Goal: Register for event/course

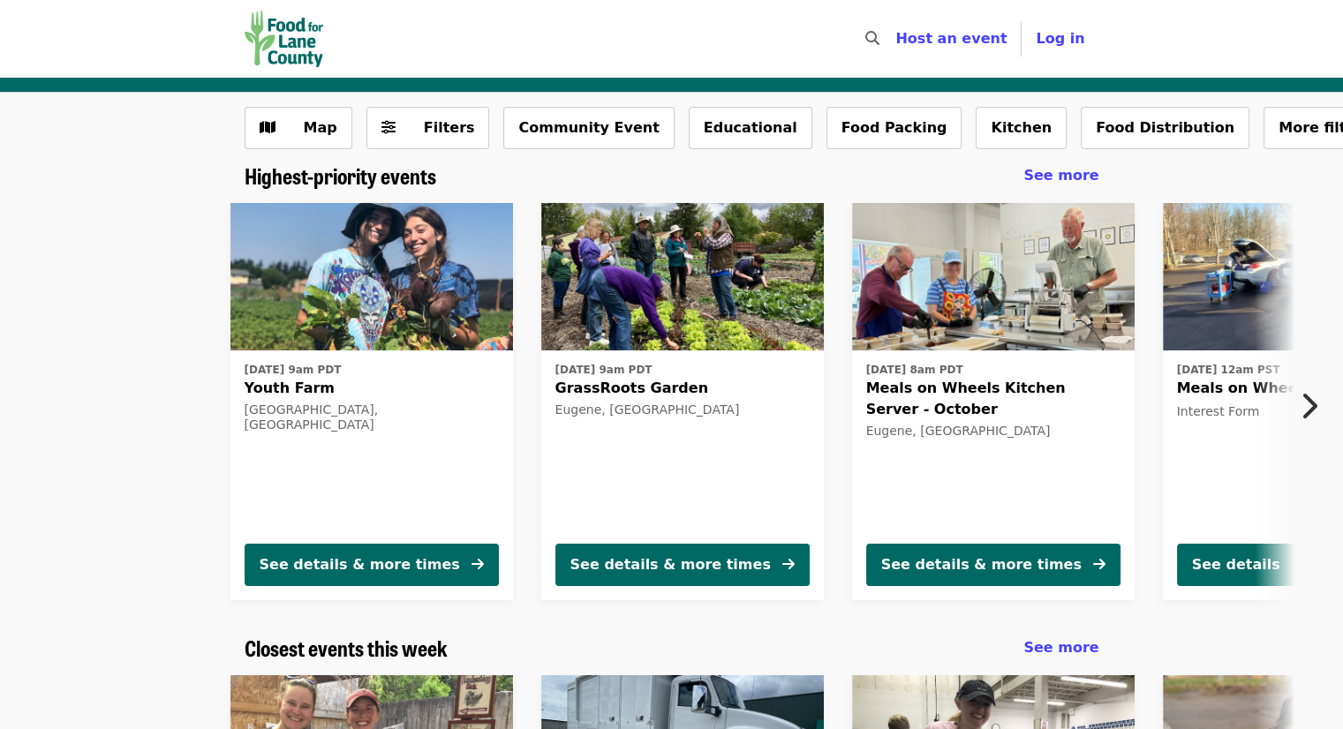
click at [1310, 403] on icon "chevron-right icon" at bounding box center [1308, 406] width 18 height 34
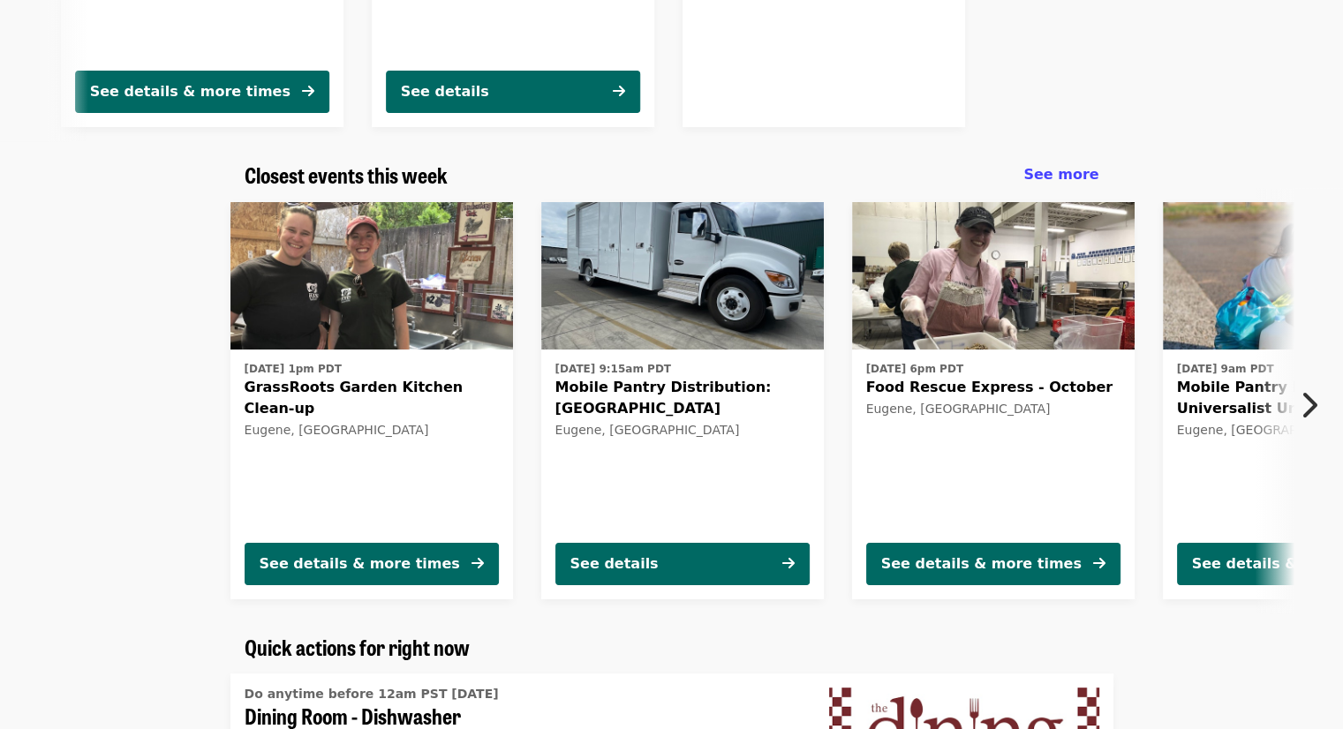
scroll to position [474, 0]
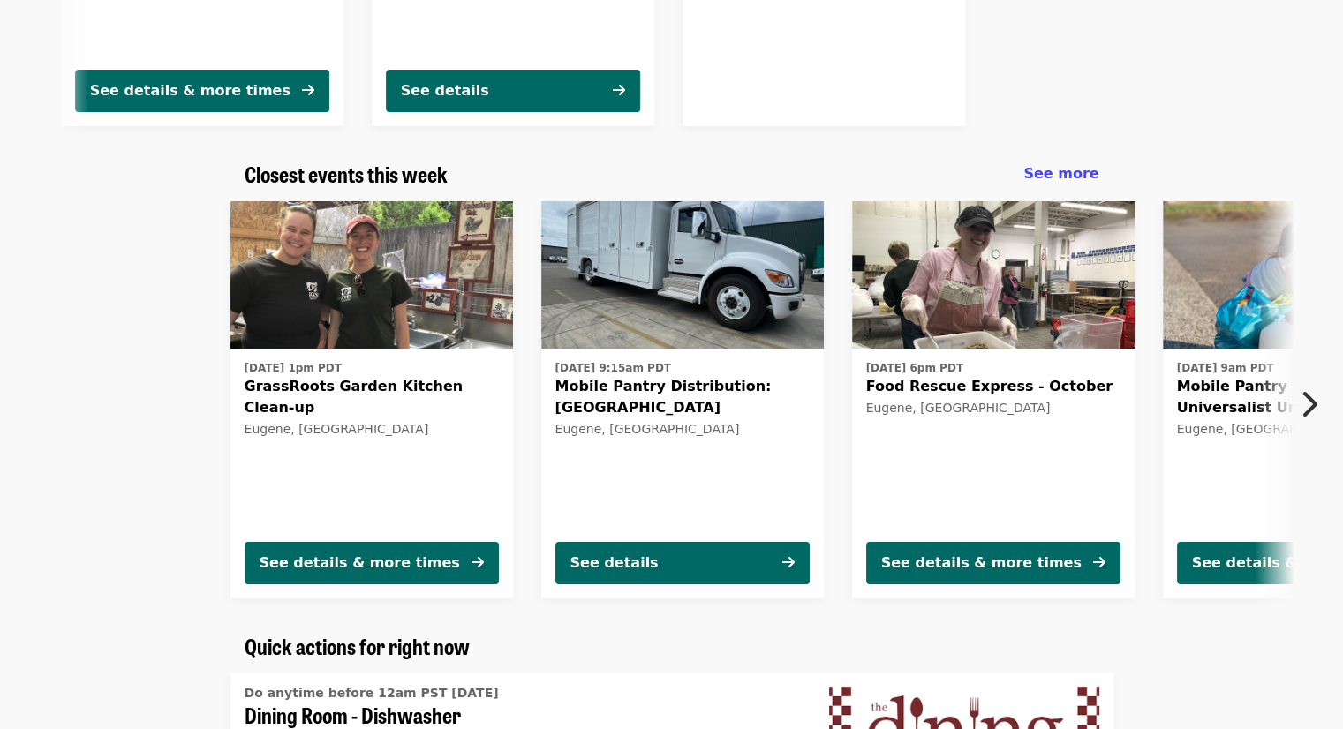
click at [1316, 406] on icon "chevron-right icon" at bounding box center [1308, 405] width 18 height 34
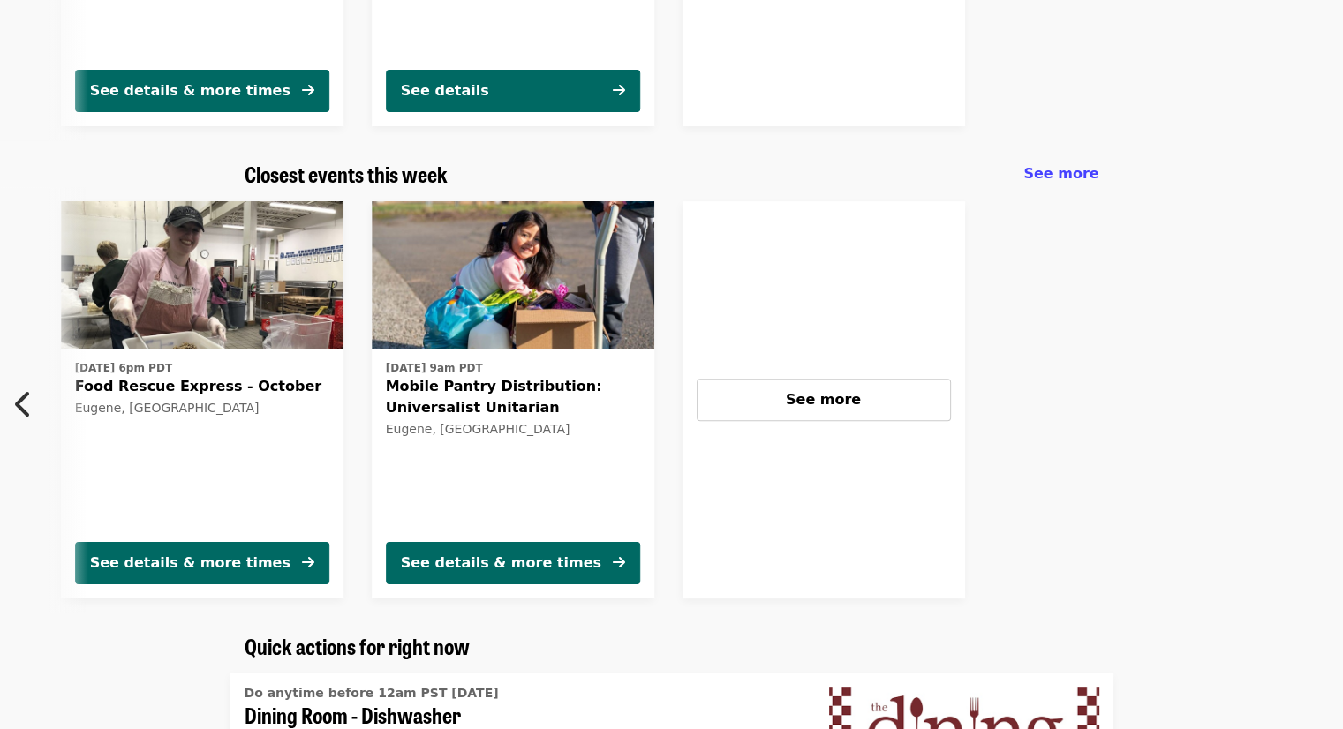
scroll to position [0, 792]
click at [533, 562] on div "See details & more times" at bounding box center [501, 563] width 200 height 21
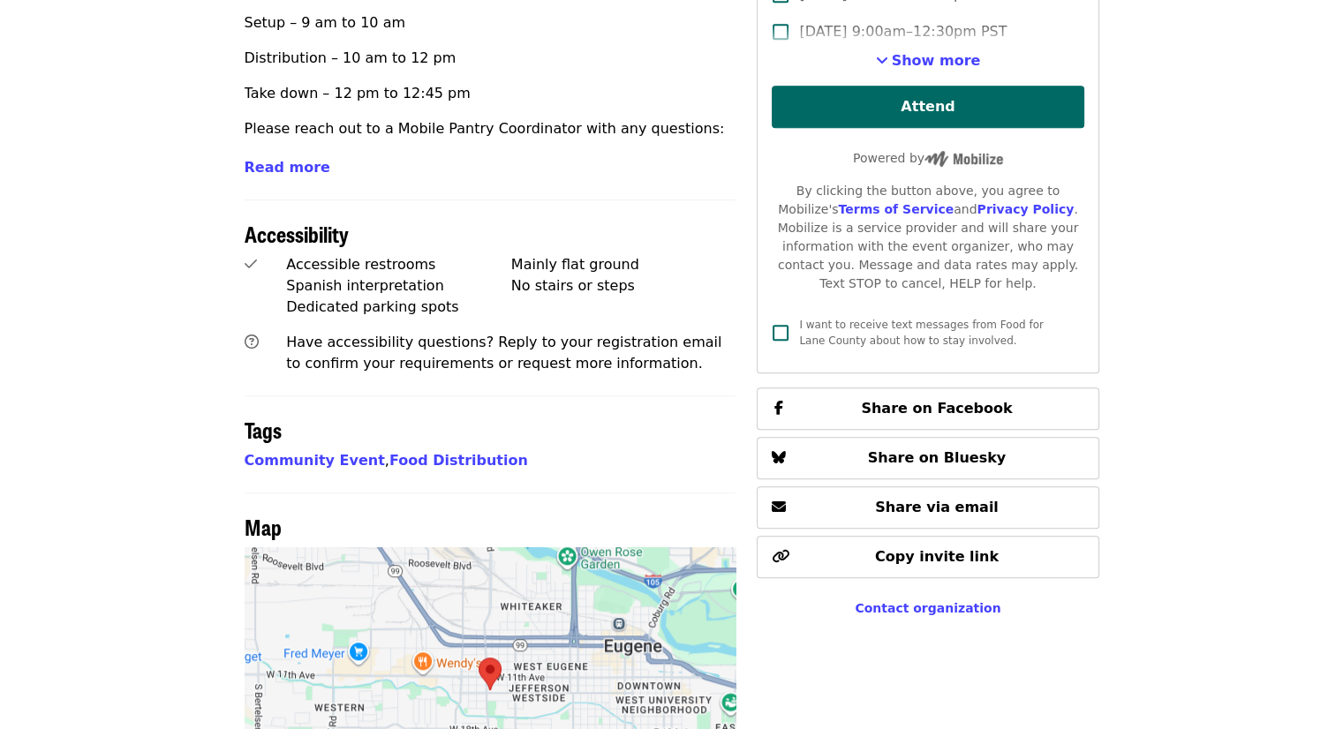
scroll to position [946, 0]
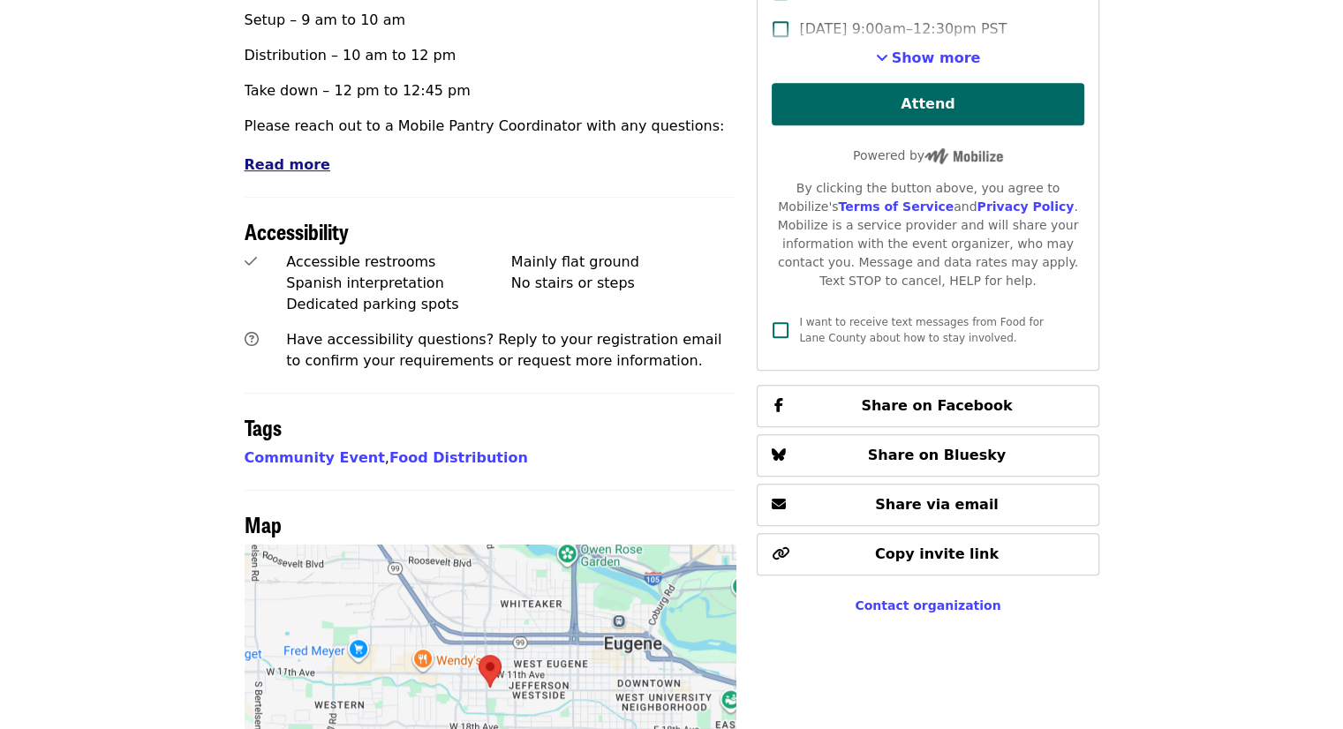
click at [272, 156] on span "Read more" at bounding box center [288, 164] width 86 height 17
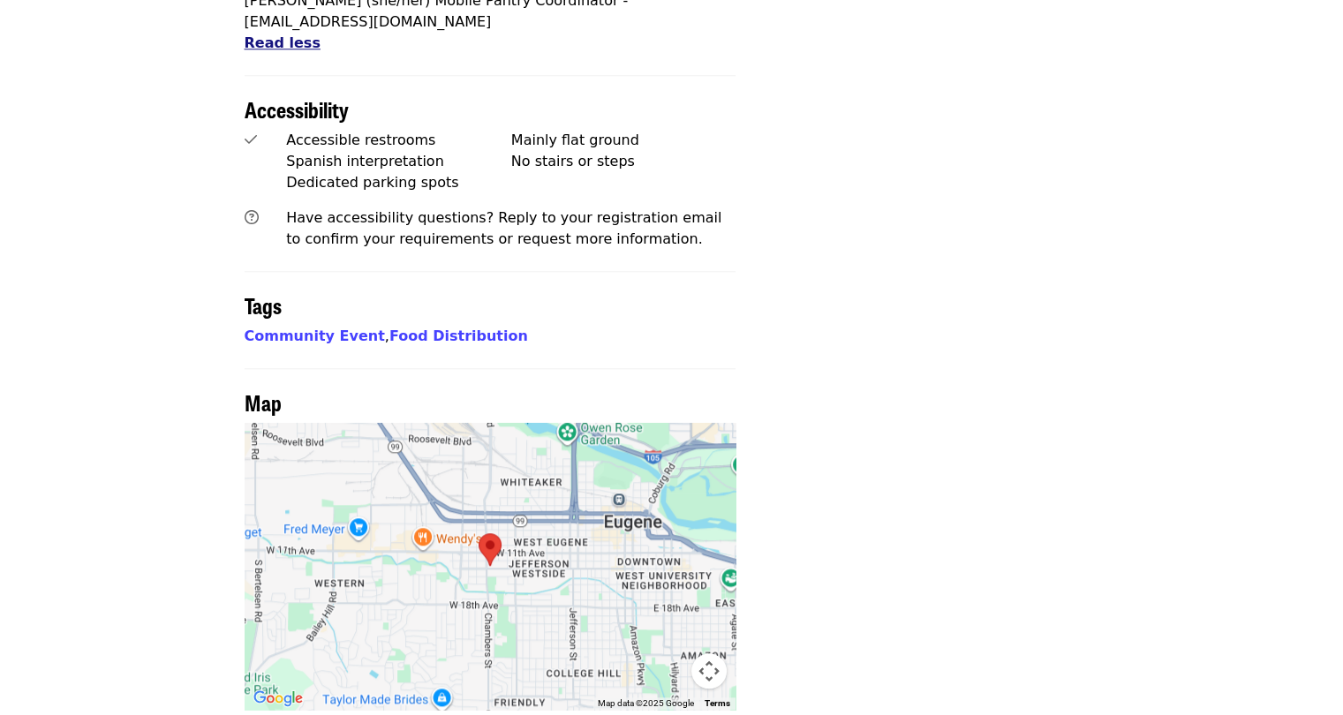
scroll to position [1822, 0]
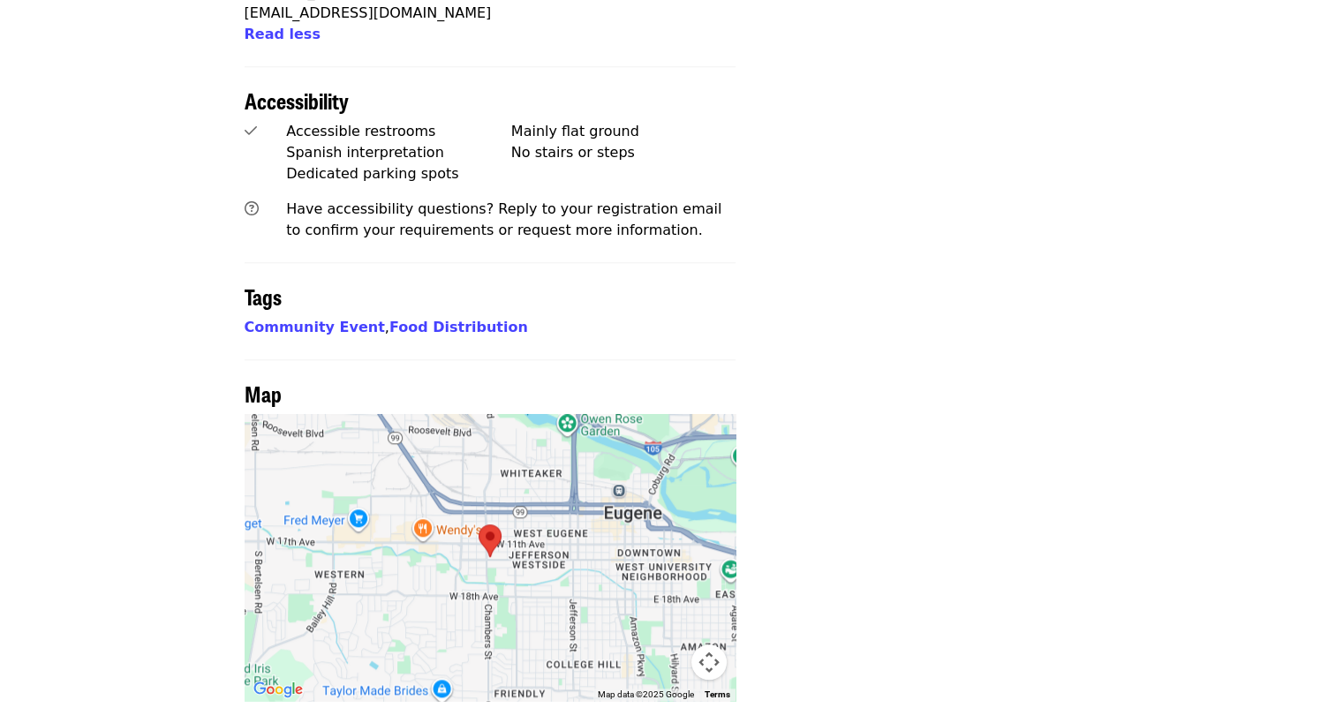
click at [491, 517] on img at bounding box center [489, 540] width 37 height 47
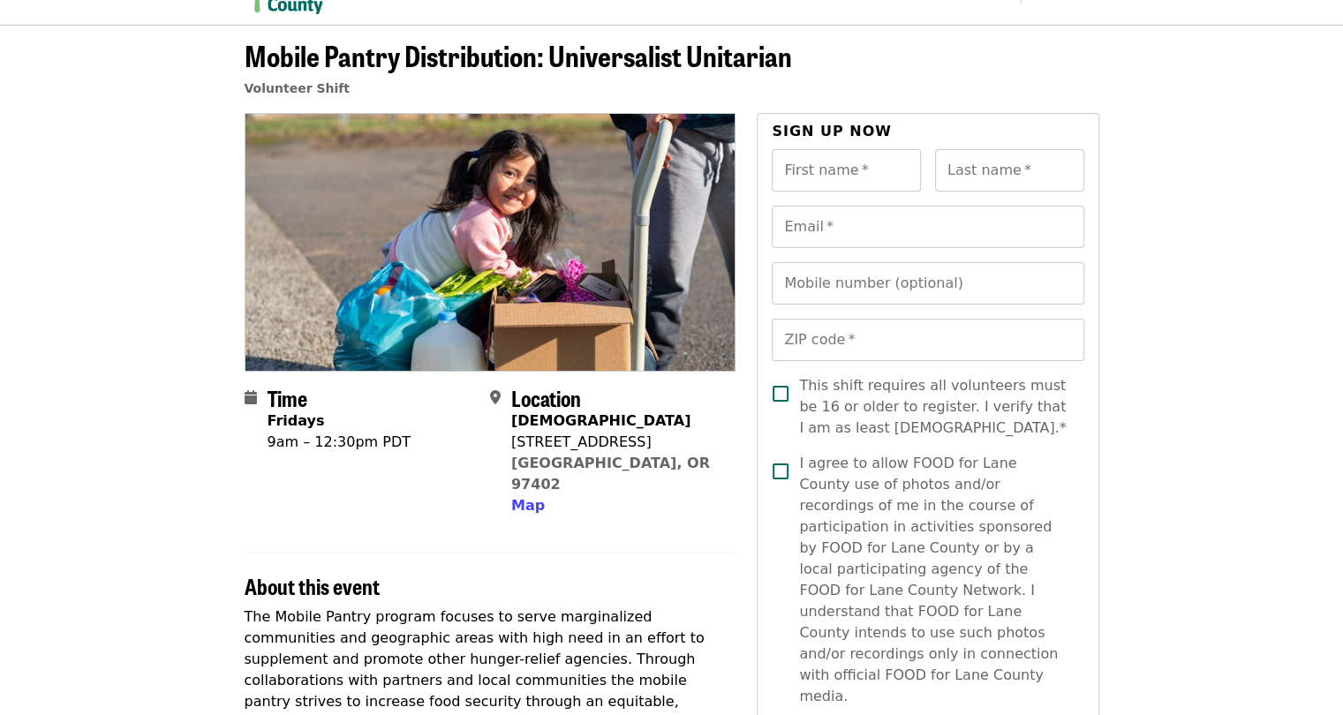
scroll to position [0, 0]
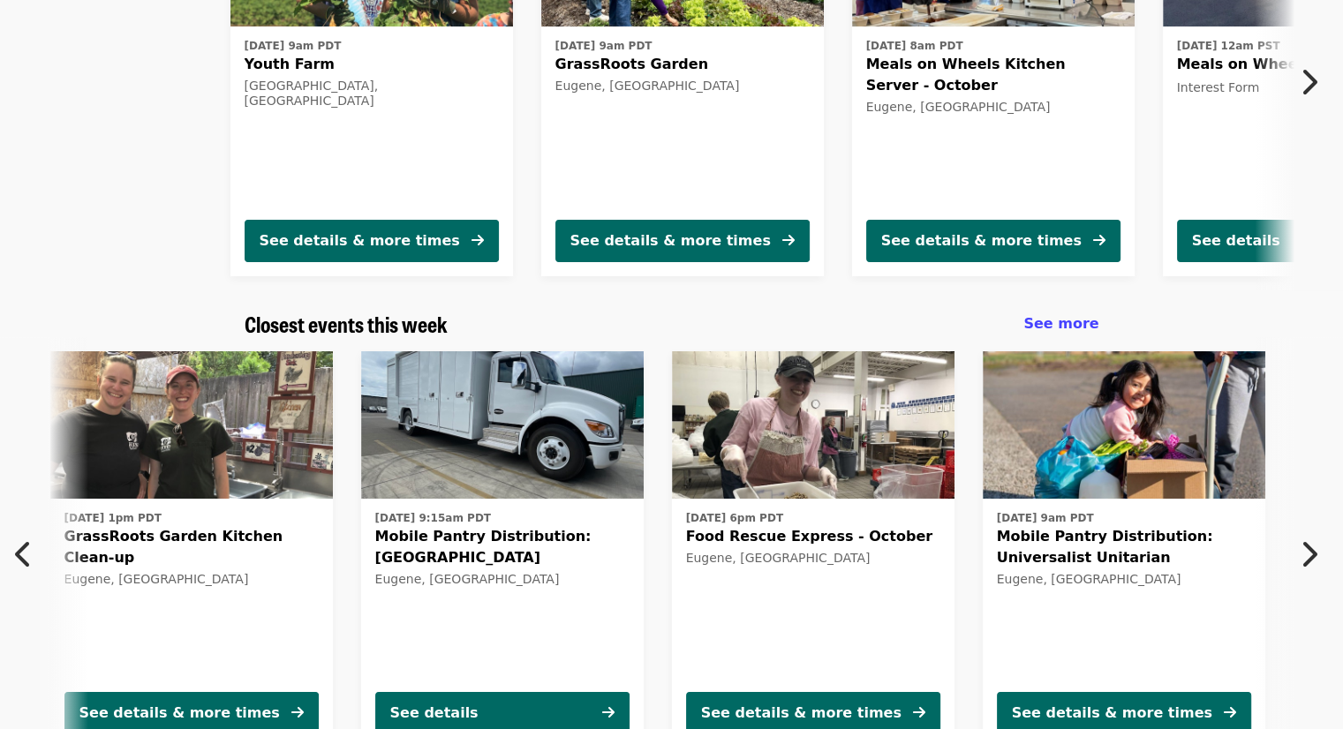
scroll to position [0, 290]
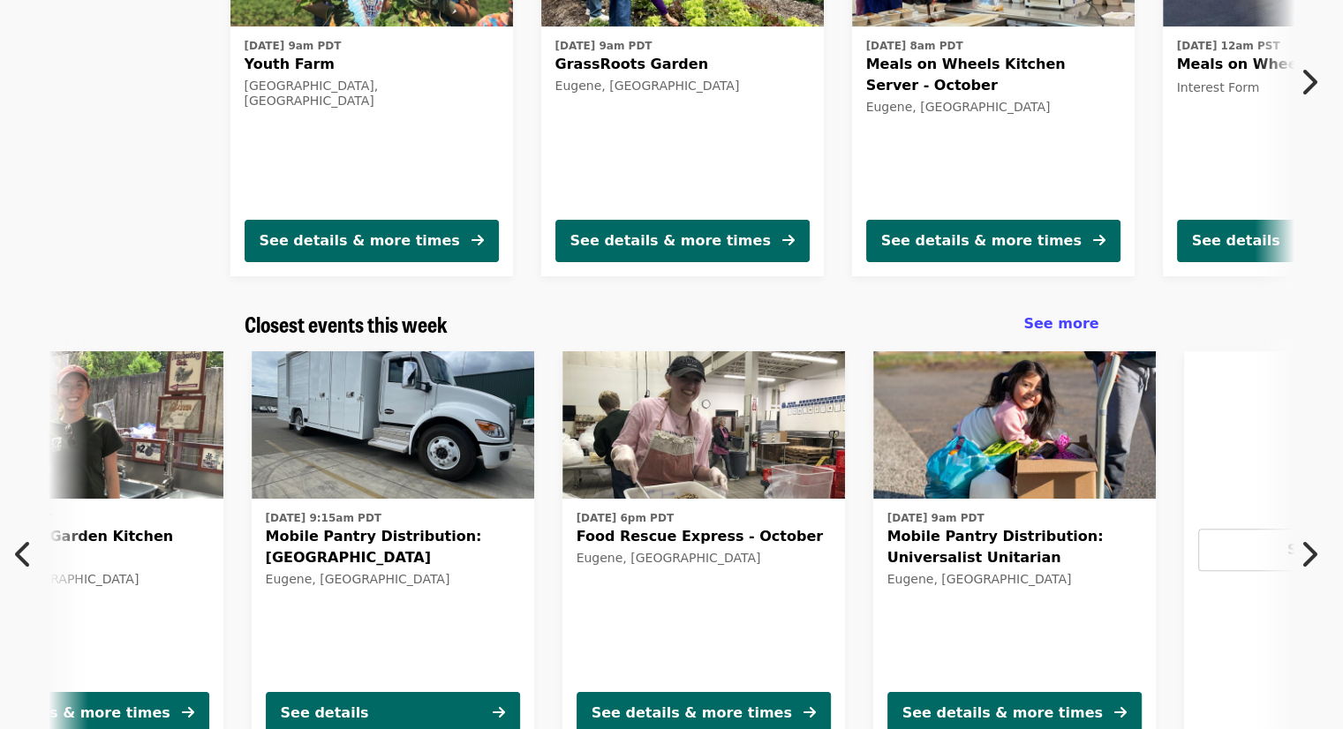
click at [143, 632] on div "[DATE] 1pm PDT GrassRoots Garden Kitchen Clean-up [GEOGRAPHIC_DATA], [GEOGRAPHI…" at bounding box center [82, 591] width 254 height 171
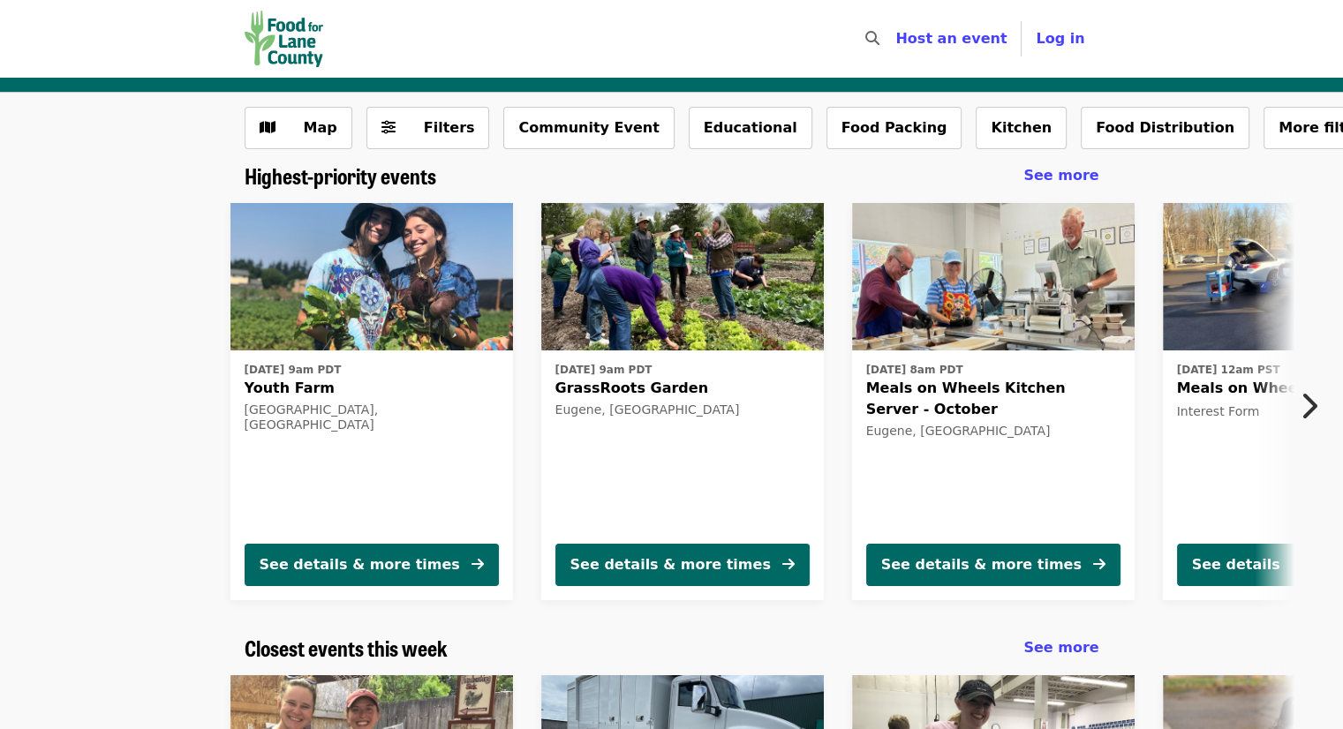
click at [1312, 415] on icon "chevron-right icon" at bounding box center [1308, 406] width 18 height 34
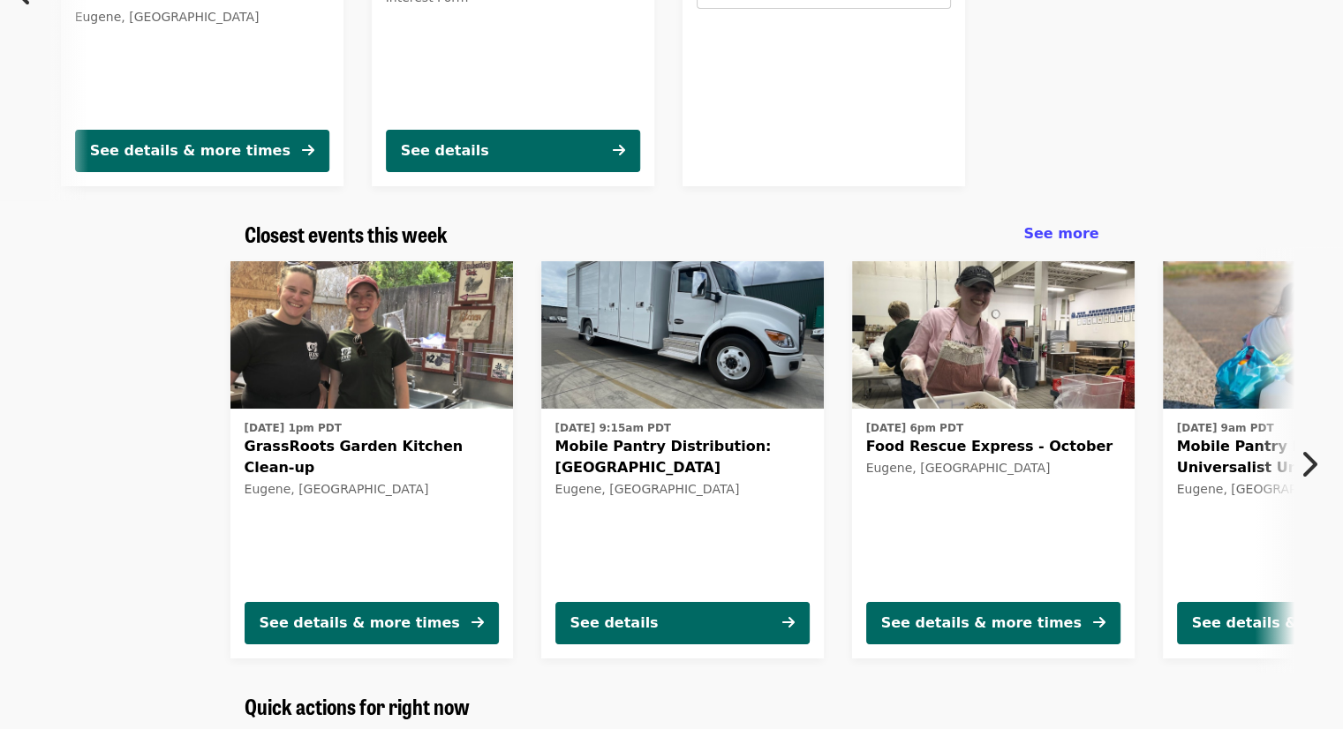
scroll to position [421, 0]
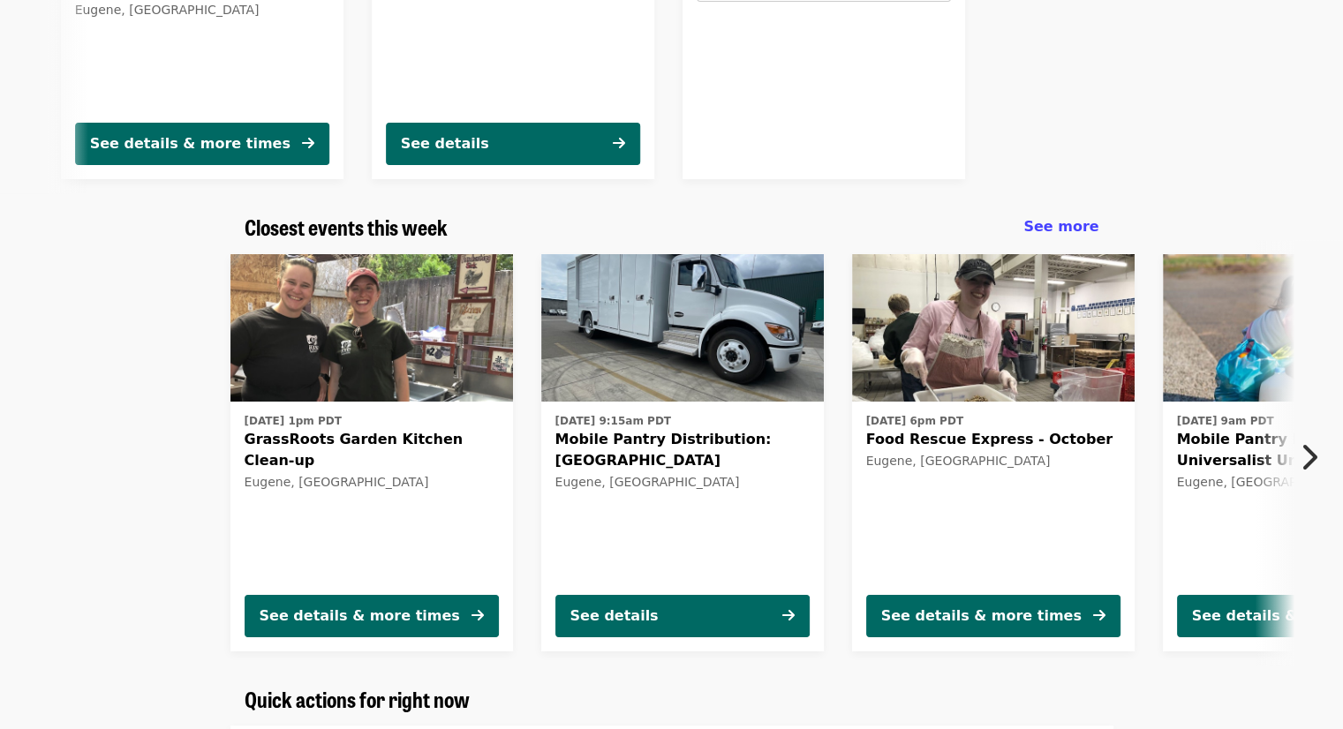
click at [1311, 465] on icon "chevron-right icon" at bounding box center [1308, 457] width 18 height 34
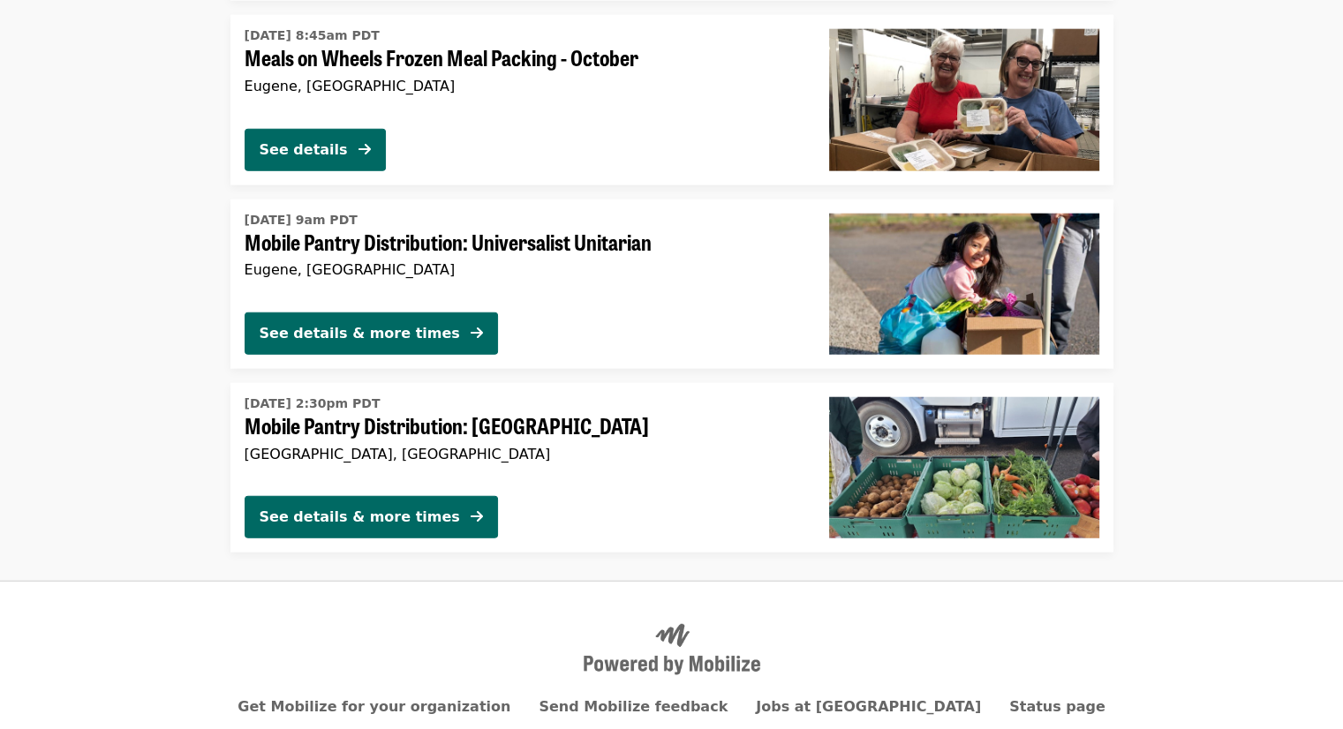
scroll to position [4398, 0]
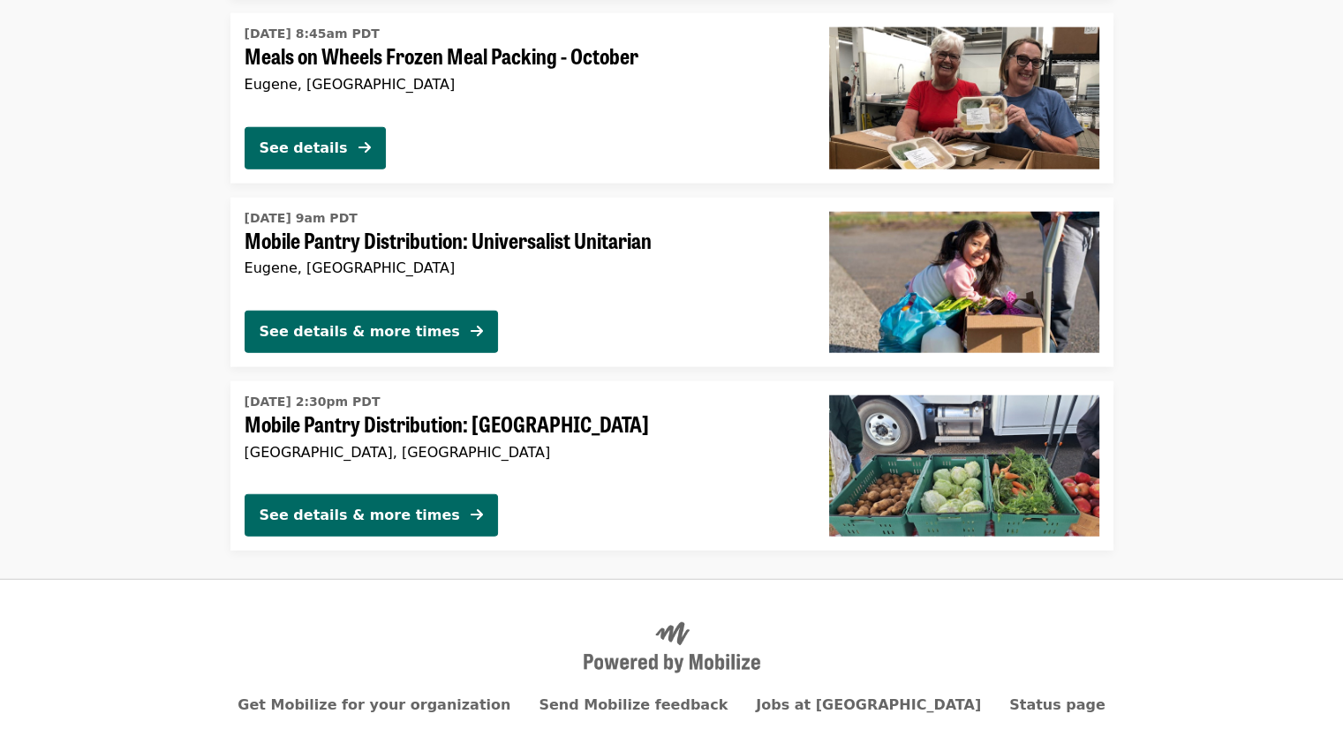
click at [1272, 629] on footer "Get Mobilize for your organization Send Mobilize feedback Jobs at [GEOGRAPHIC_D…" at bounding box center [671, 692] width 1343 height 227
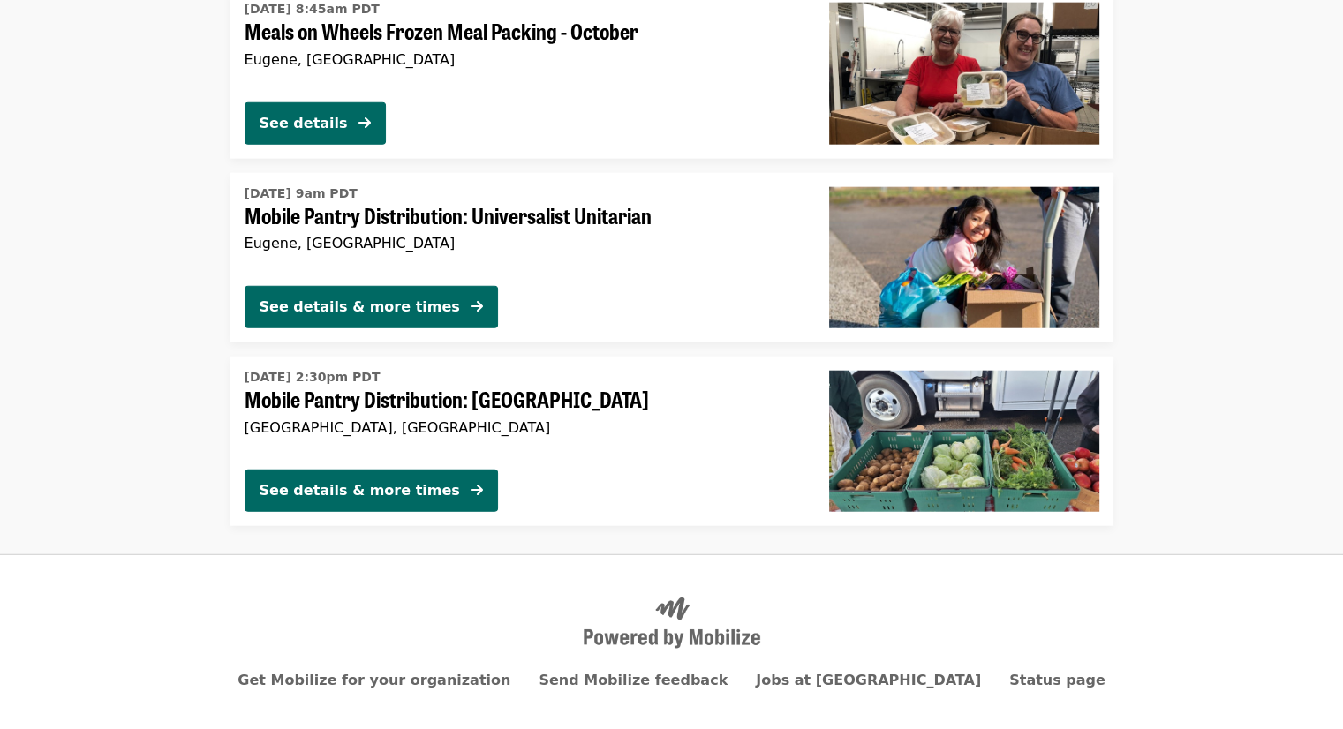
scroll to position [4429, 0]
